Goal: Book appointment/travel/reservation

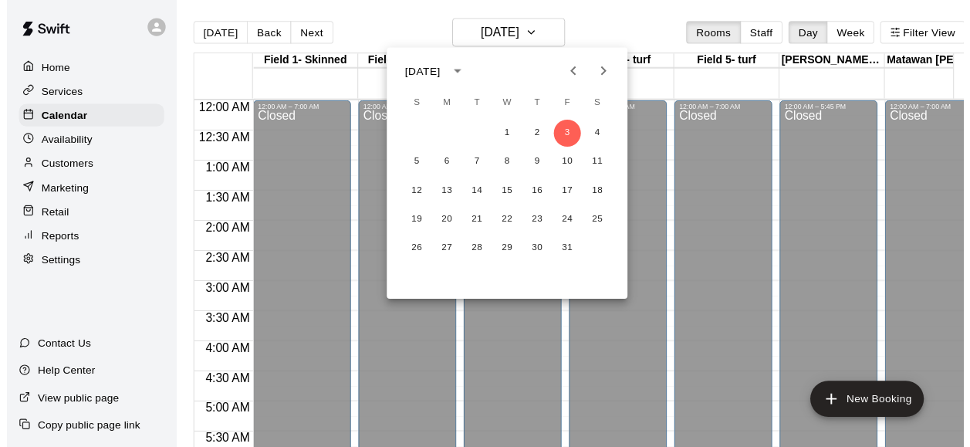
scroll to position [1034, 0]
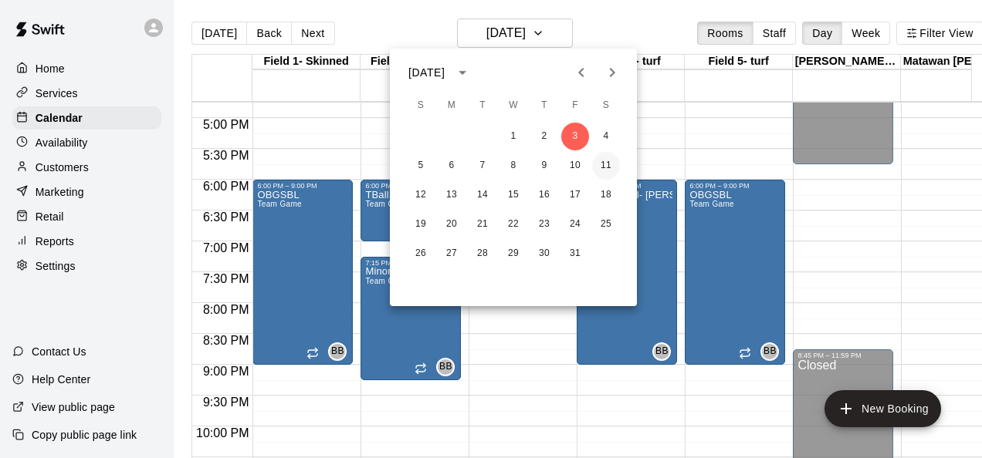
click at [605, 165] on button "11" at bounding box center [606, 166] width 28 height 28
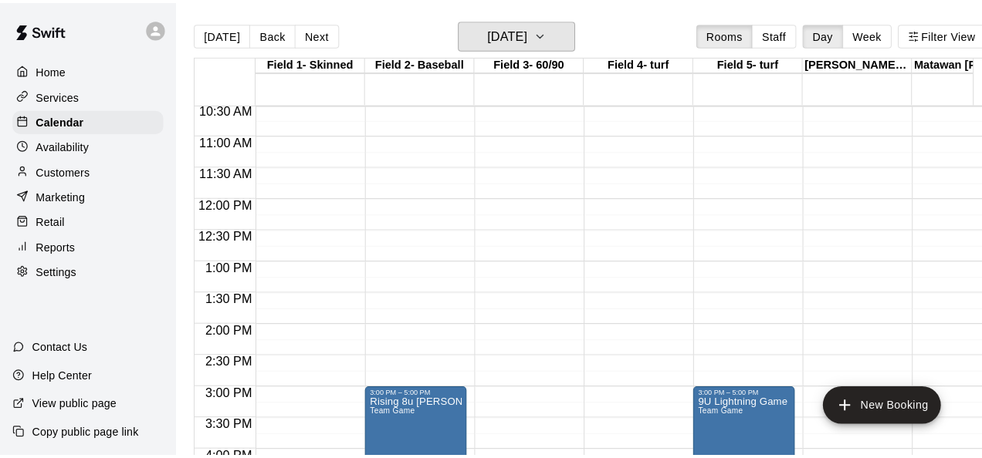
scroll to position [641, 0]
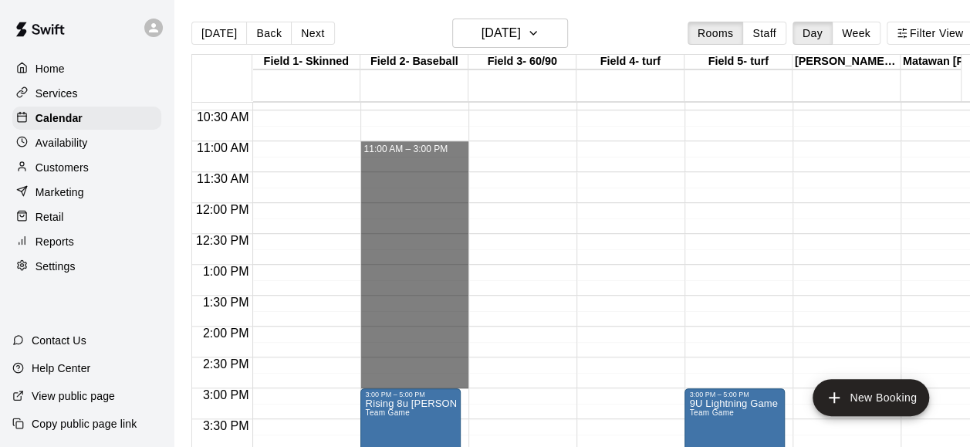
drag, startPoint x: 404, startPoint y: 147, endPoint x: 420, endPoint y: 373, distance: 226.6
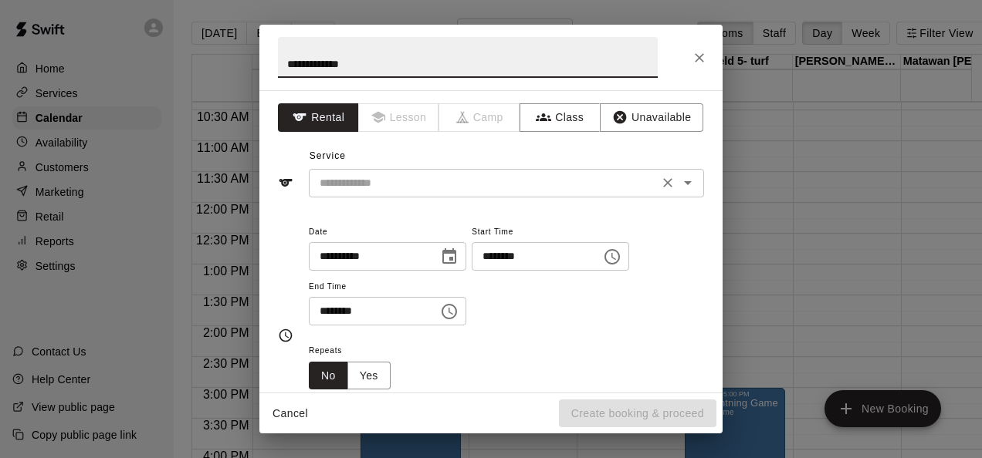
type input "**********"
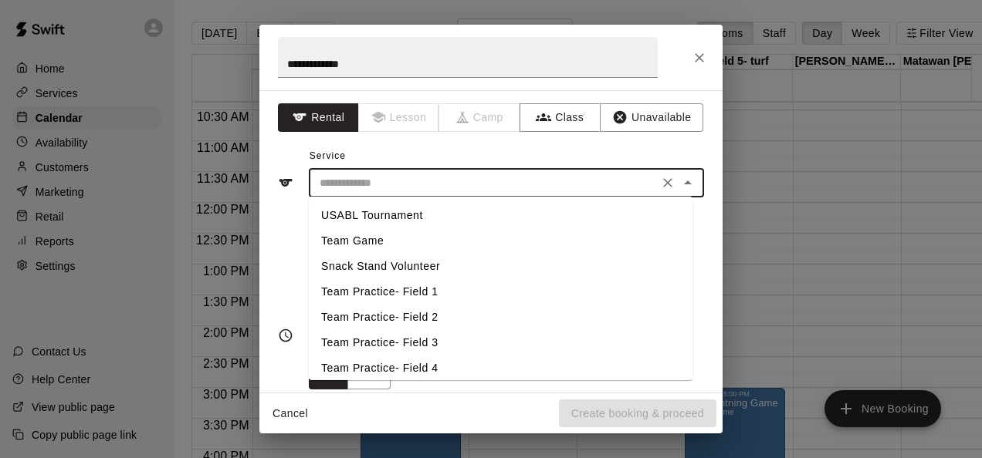
click at [440, 176] on input "text" at bounding box center [483, 183] width 340 height 19
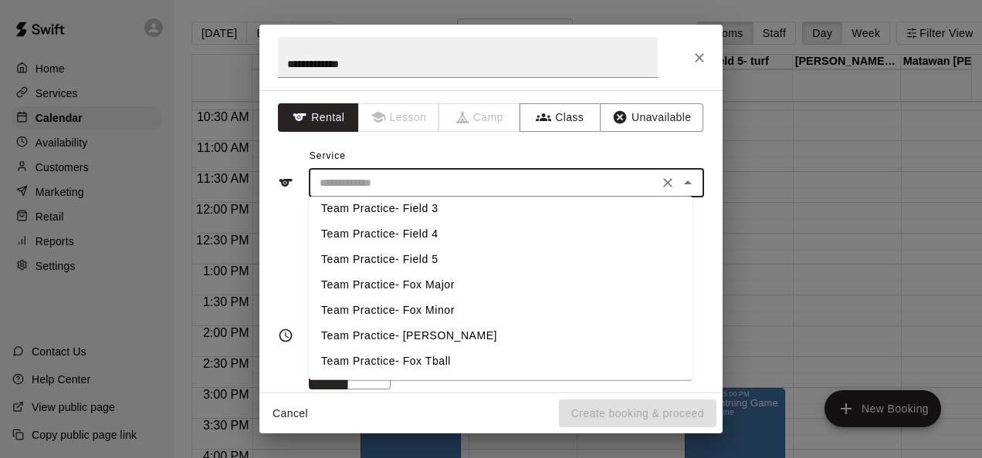
scroll to position [6, 0]
click at [428, 314] on li "Team Practice- Field 2" at bounding box center [501, 311] width 384 height 25
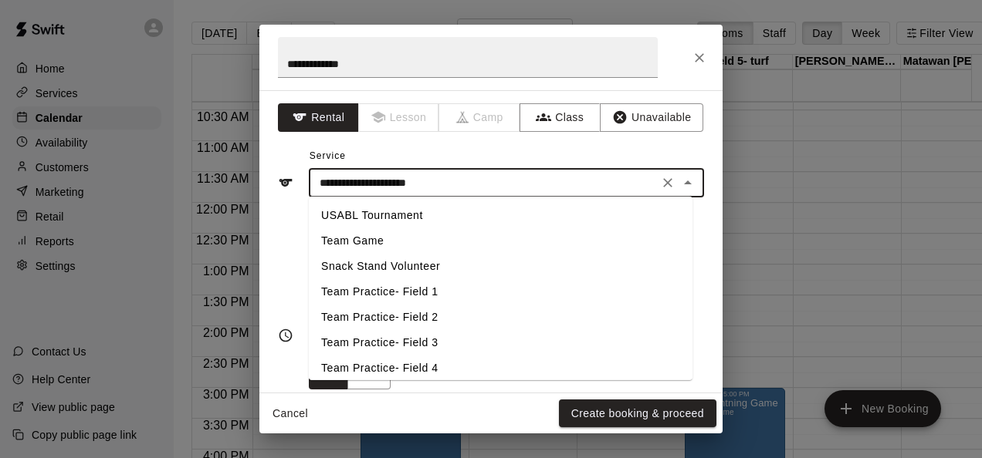
click at [457, 182] on input "**********" at bounding box center [483, 183] width 340 height 19
click at [411, 232] on li "Team Game" at bounding box center [501, 240] width 384 height 25
type input "*********"
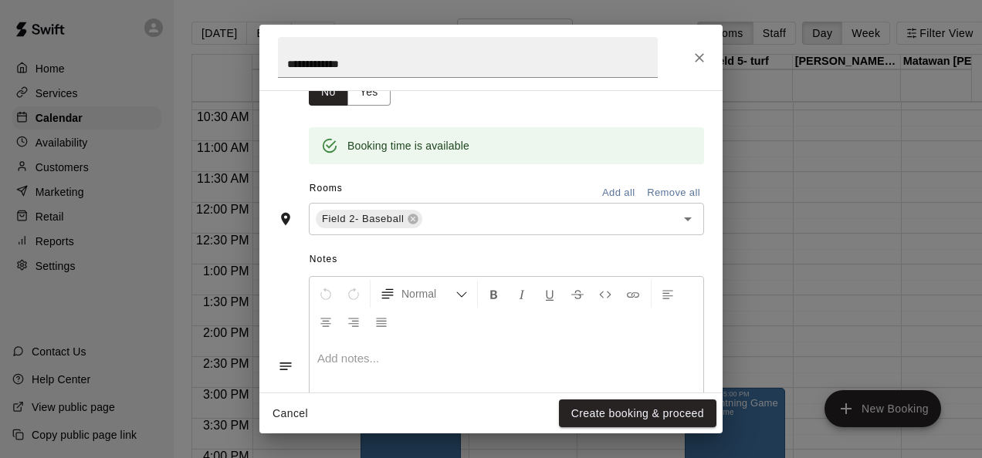
scroll to position [374, 0]
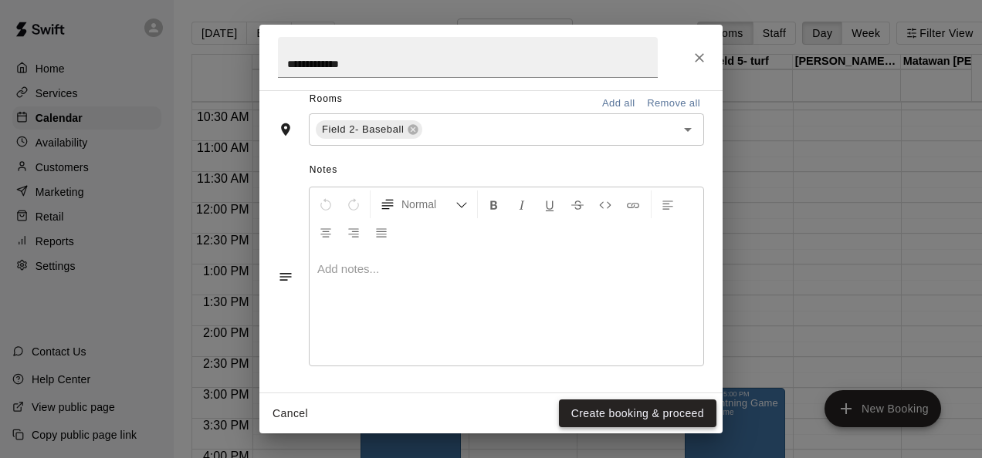
click at [630, 401] on button "Create booking & proceed" at bounding box center [637, 414] width 157 height 29
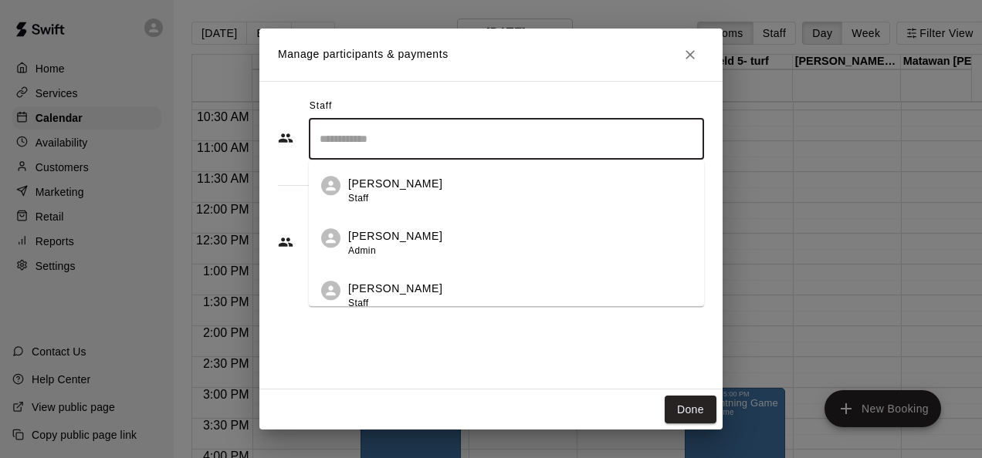
click at [390, 134] on input "Search staff" at bounding box center [506, 139] width 381 height 27
click at [404, 230] on p "[PERSON_NAME]" at bounding box center [395, 236] width 94 height 16
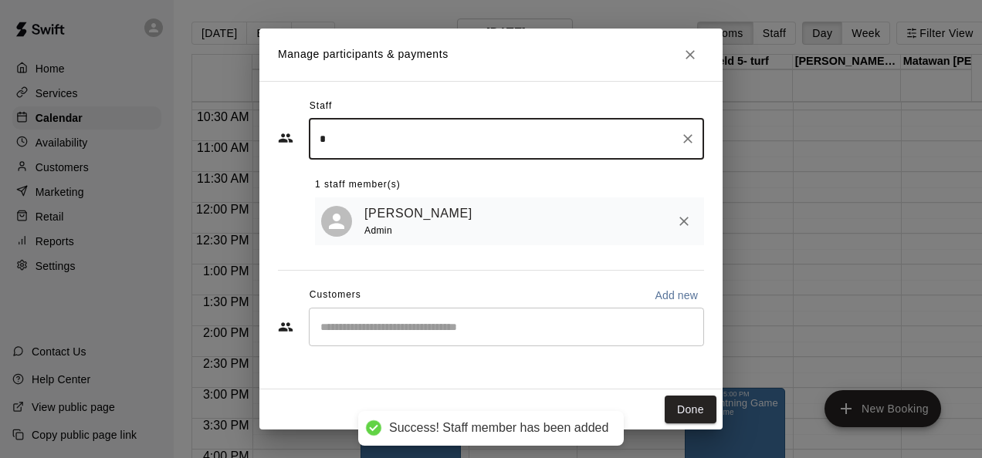
type input "*"
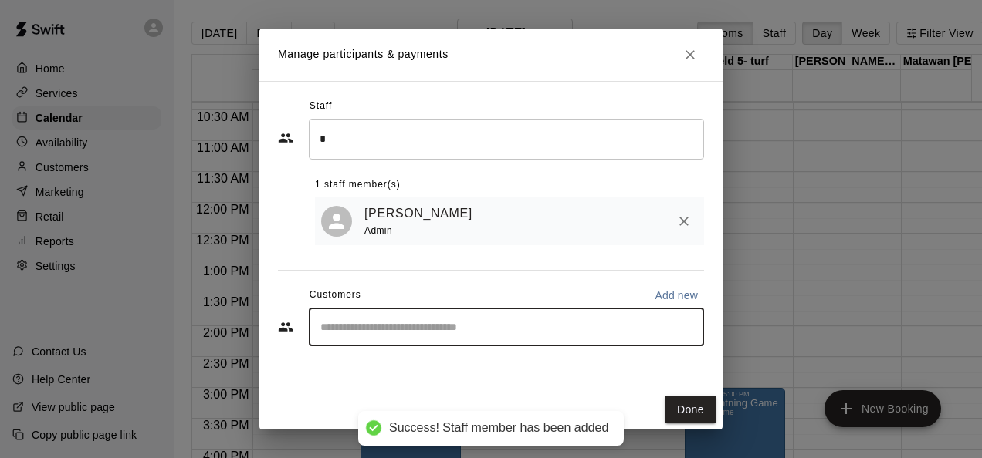
click at [362, 323] on input "Start typing to search customers..." at bounding box center [506, 326] width 381 height 15
type input "*****"
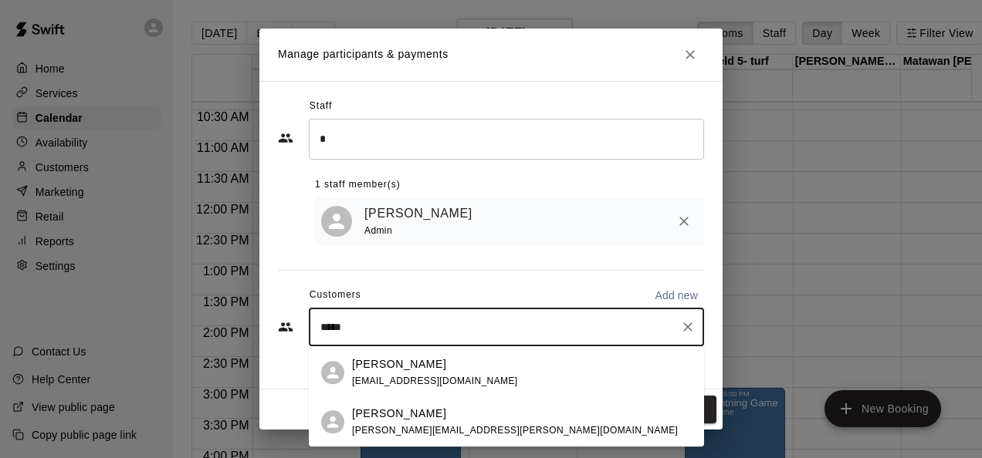
click at [408, 420] on p "[PERSON_NAME]" at bounding box center [399, 414] width 94 height 16
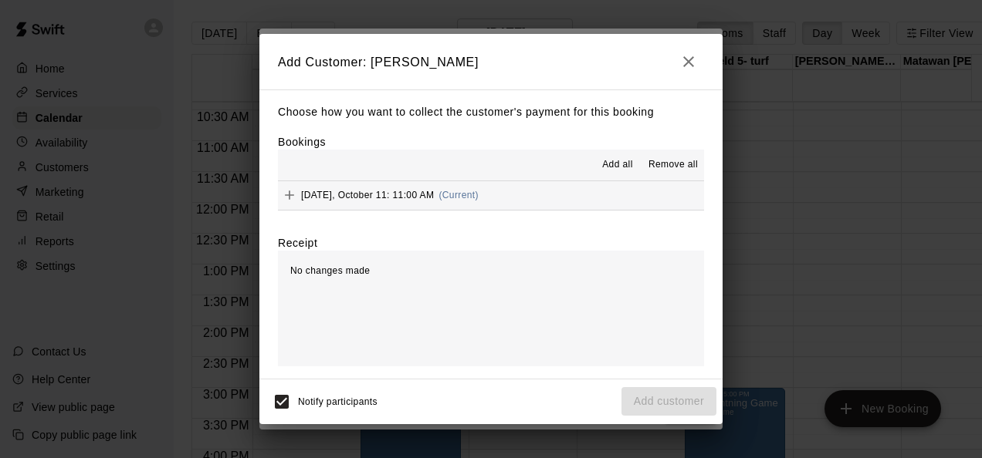
drag, startPoint x: 485, startPoint y: 43, endPoint x: 343, endPoint y: 49, distance: 142.1
click at [343, 49] on h2 "Add Customer: [PERSON_NAME]" at bounding box center [490, 62] width 463 height 56
click at [287, 197] on icon "Add" at bounding box center [289, 195] width 9 height 9
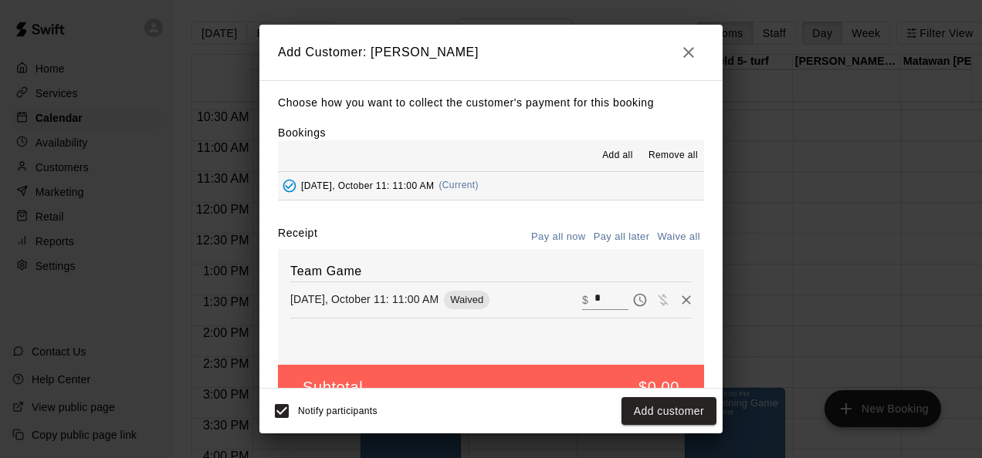
scroll to position [35, 0]
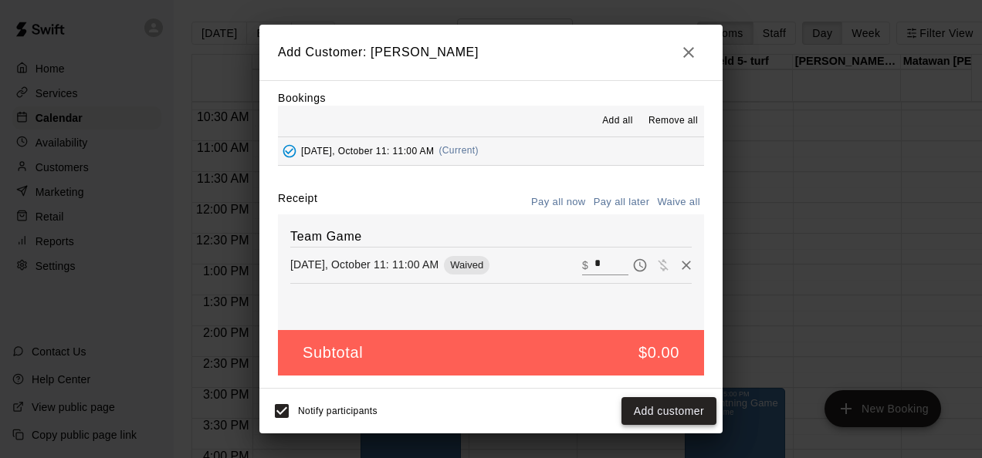
click at [659, 412] on button "Add customer" at bounding box center [668, 411] width 95 height 29
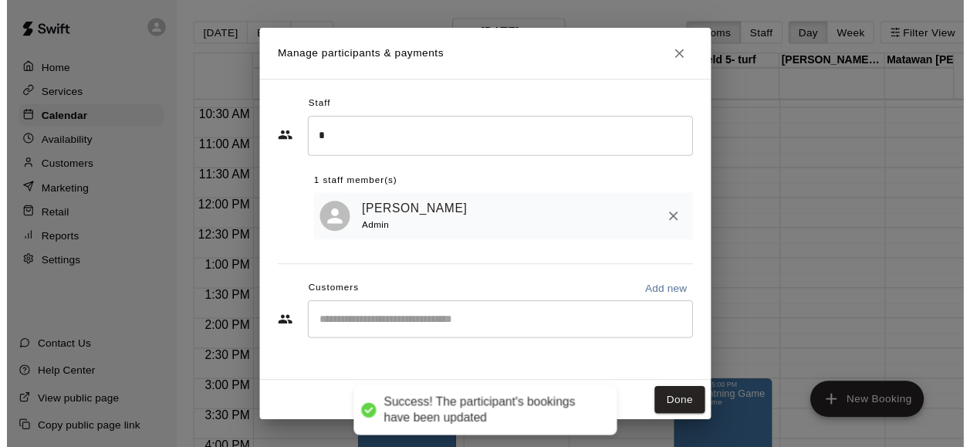
scroll to position [0, 0]
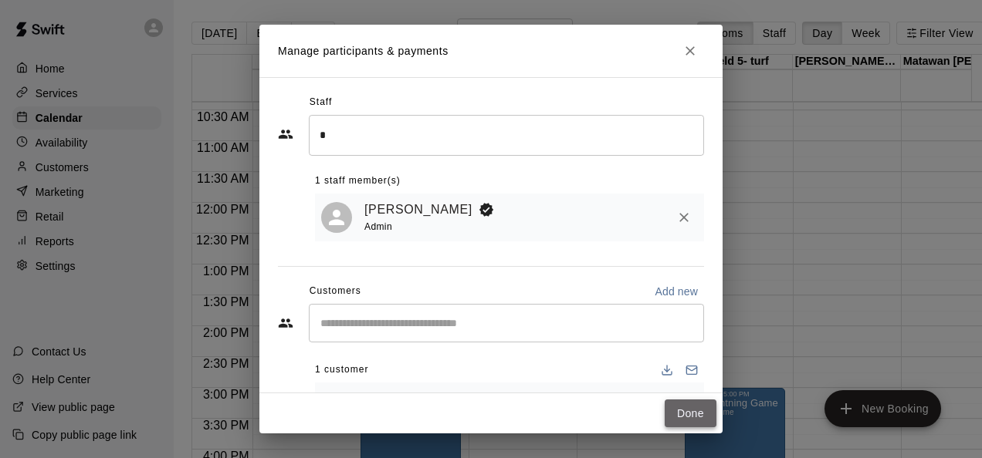
click at [693, 411] on button "Done" at bounding box center [690, 414] width 52 height 29
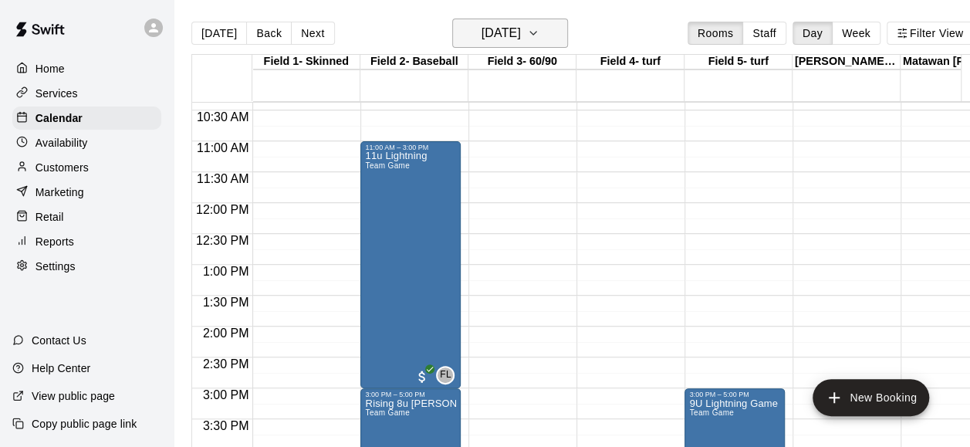
click at [539, 35] on icon "button" at bounding box center [533, 33] width 12 height 19
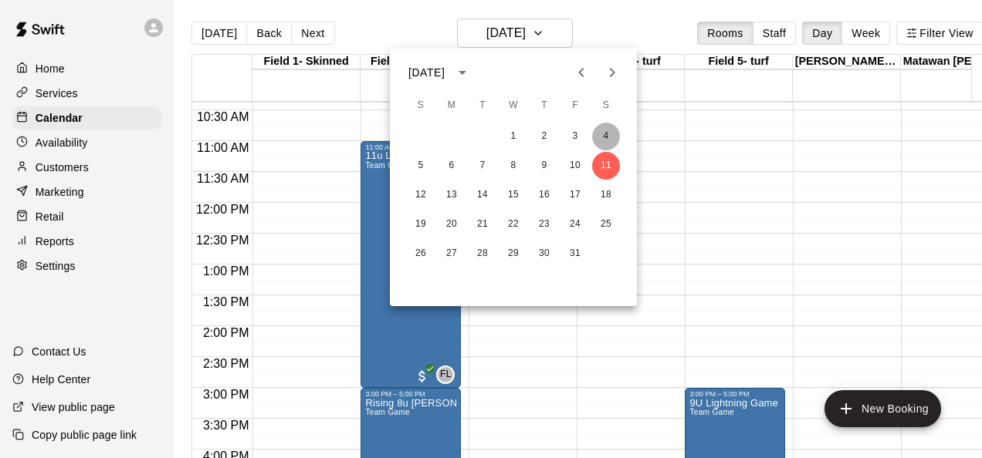
click at [605, 138] on button "4" at bounding box center [606, 137] width 28 height 28
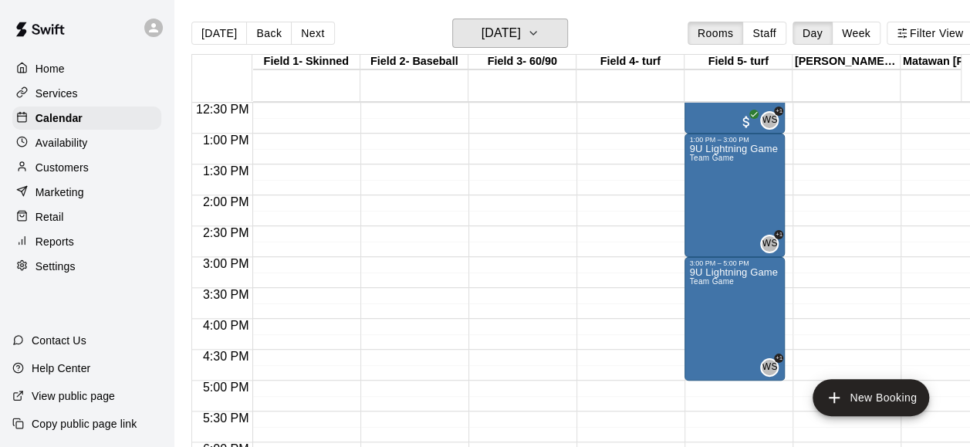
scroll to position [772, 0]
click at [539, 40] on icon "button" at bounding box center [533, 33] width 12 height 19
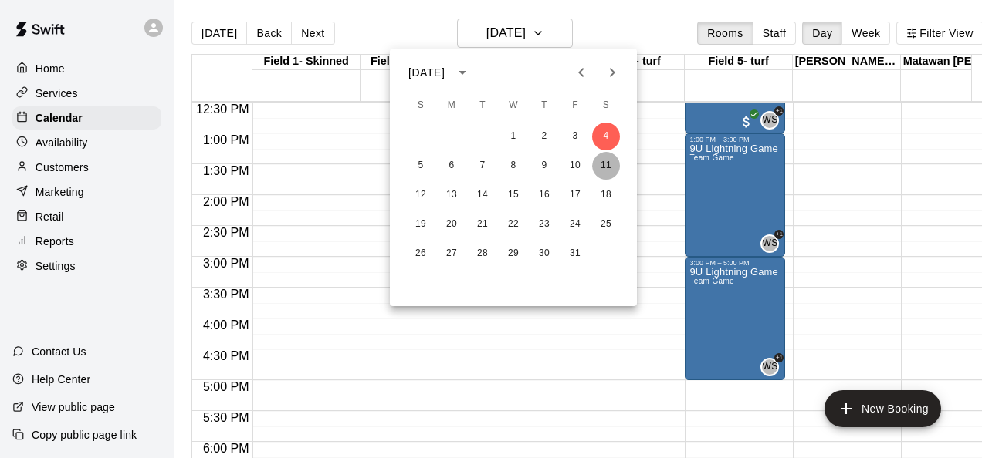
click at [608, 162] on button "11" at bounding box center [606, 166] width 28 height 28
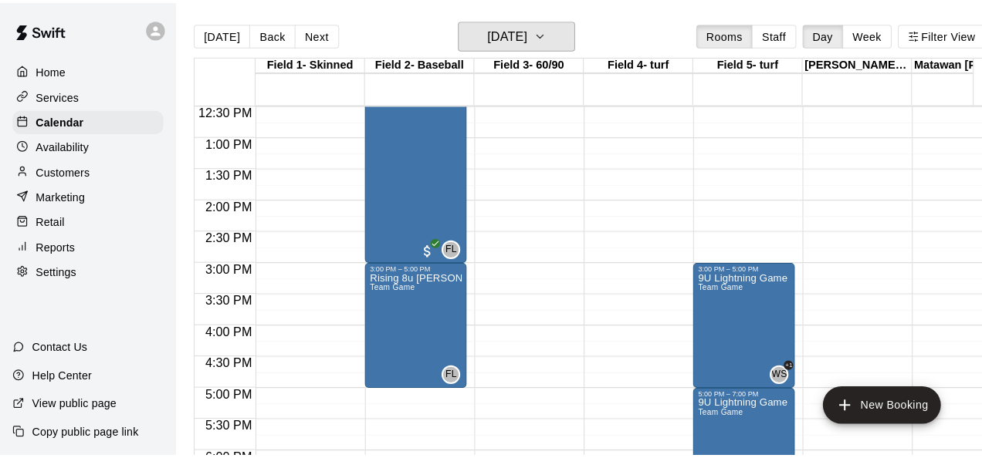
scroll to position [883, 0]
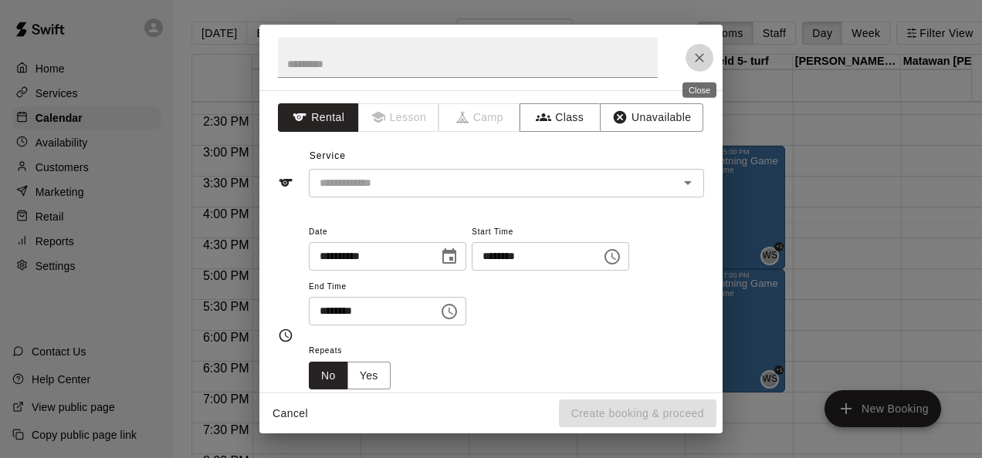
click at [705, 57] on icon "Close" at bounding box center [698, 57] width 15 height 15
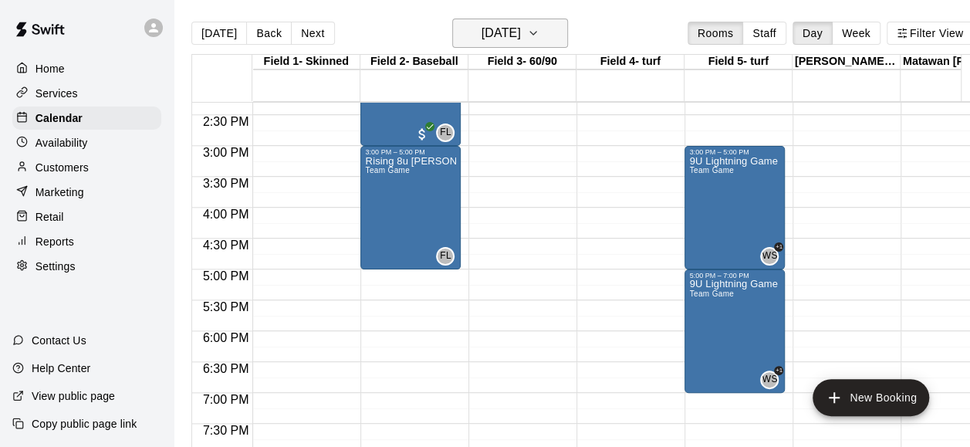
click at [539, 40] on icon "button" at bounding box center [533, 33] width 12 height 19
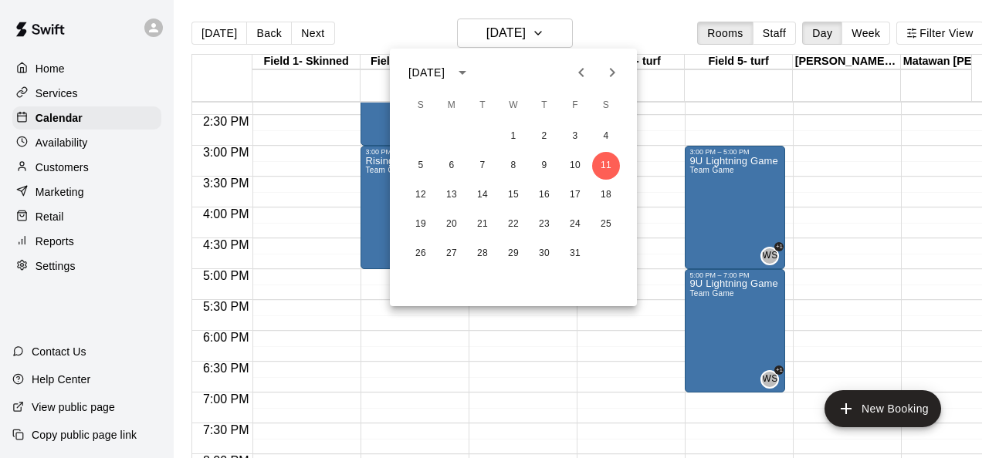
click at [472, 74] on icon "calendar view is open, switch to year view" at bounding box center [462, 72] width 19 height 19
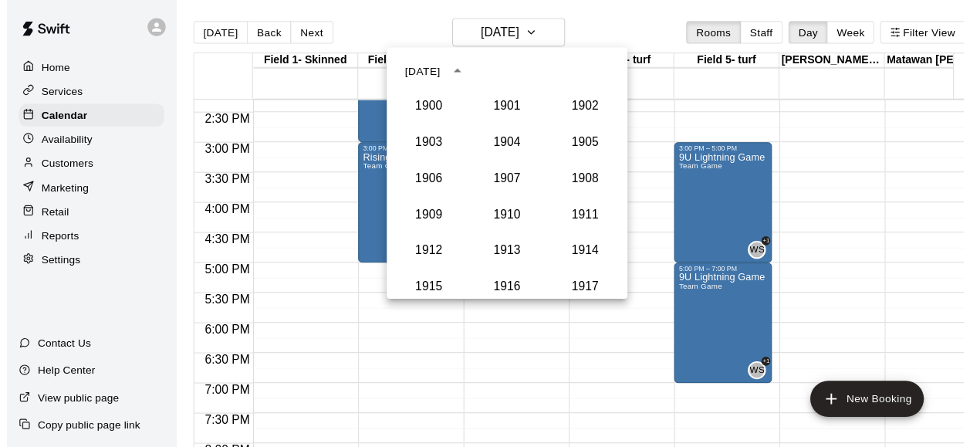
scroll to position [1429, 0]
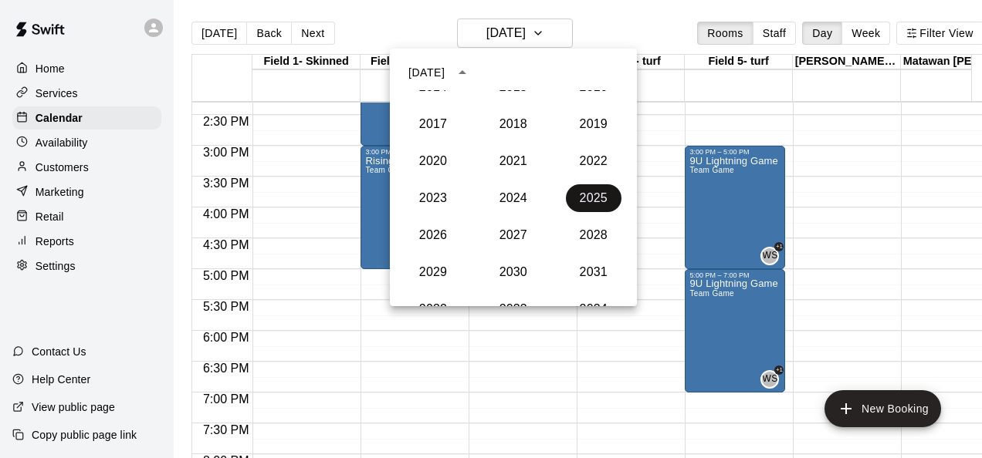
click at [579, 196] on button "2025" at bounding box center [594, 198] width 56 height 28
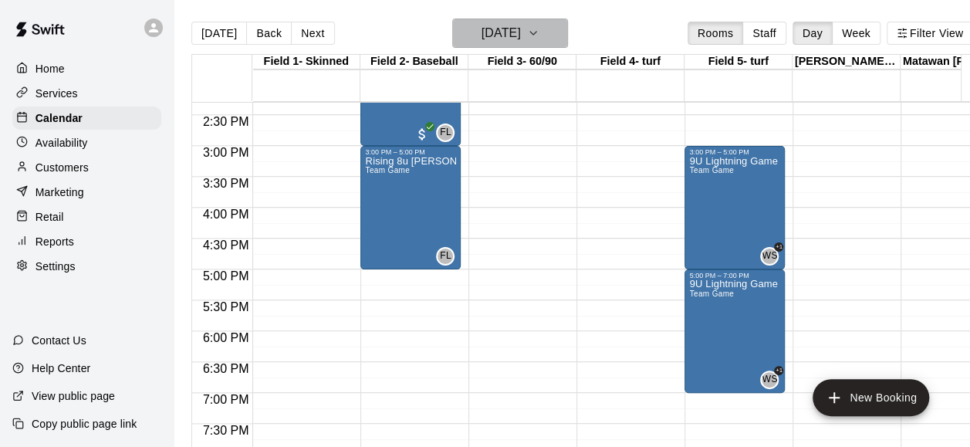
click at [539, 34] on icon "button" at bounding box center [533, 33] width 12 height 19
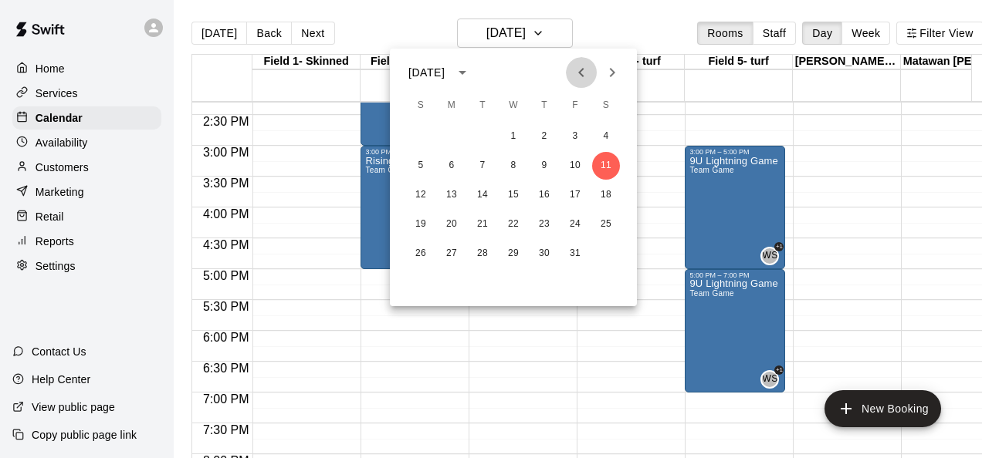
click at [590, 71] on icon "Previous month" at bounding box center [581, 72] width 19 height 19
click at [603, 164] on button "13" at bounding box center [606, 166] width 28 height 28
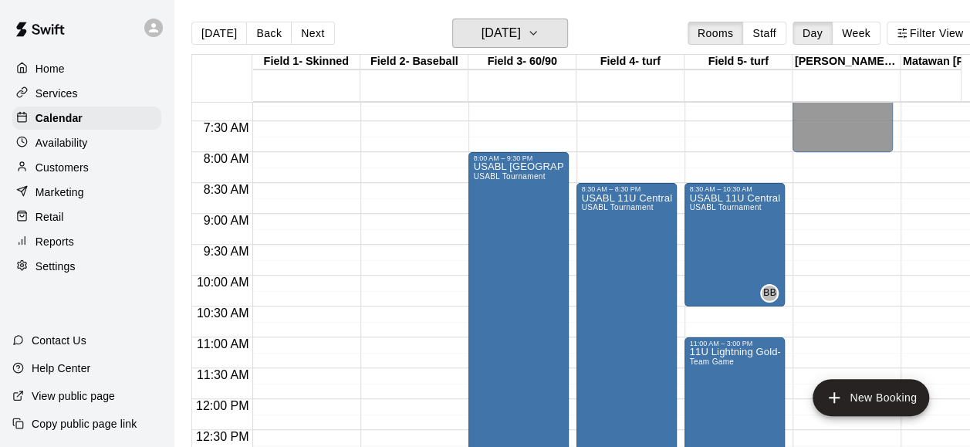
scroll to position [446, 0]
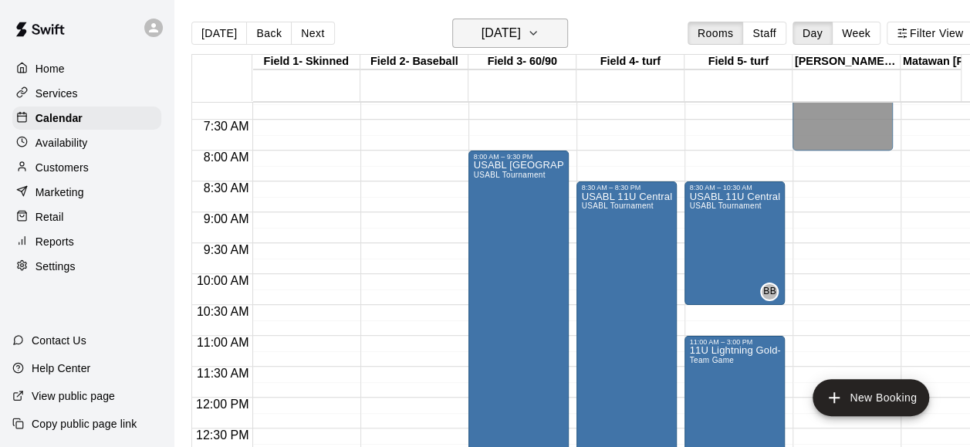
click at [539, 37] on icon "button" at bounding box center [533, 33] width 12 height 19
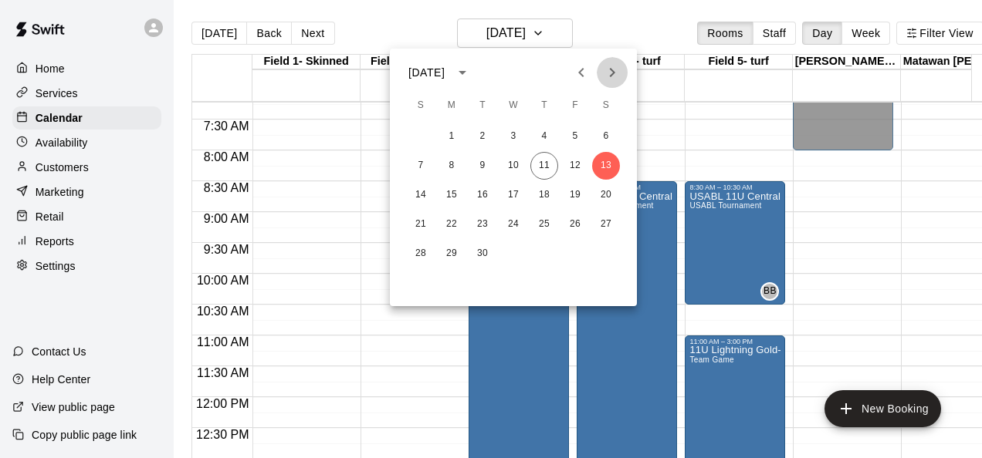
click at [614, 77] on icon "Next month" at bounding box center [612, 72] width 19 height 19
click at [604, 142] on button "4" at bounding box center [606, 137] width 28 height 28
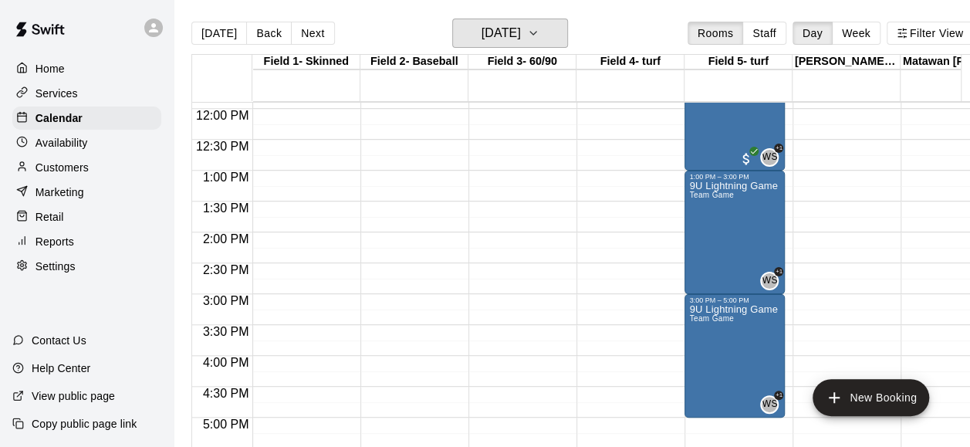
scroll to position [736, 0]
